Goal: Task Accomplishment & Management: Use online tool/utility

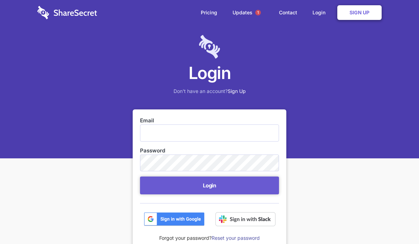
type input "[EMAIL_ADDRESS][DOMAIN_NAME]"
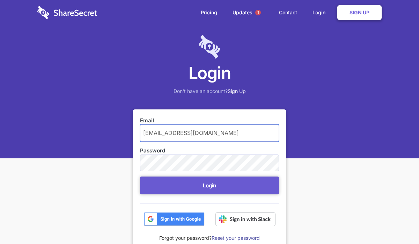
drag, startPoint x: 248, startPoint y: 134, endPoint x: 51, endPoint y: 137, distance: 196.8
click at [51, 137] on div "Login Don't have an account? Sign Up Email [EMAIL_ADDRESS][DOMAIN_NAME] Passwor…" at bounding box center [209, 181] width 419 height 362
click at [140, 171] on div at bounding box center [140, 171] width 0 height 0
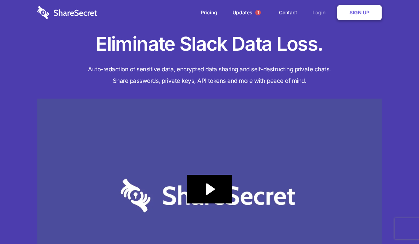
click at [317, 12] on link "Login" at bounding box center [320, 13] width 30 height 22
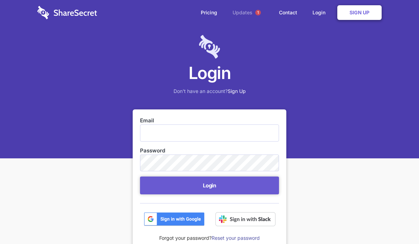
type input "[EMAIL_ADDRESS][DOMAIN_NAME]"
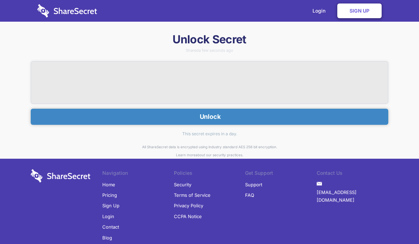
click at [190, 118] on button "Unlock" at bounding box center [209, 117] width 357 height 16
